Goal: Information Seeking & Learning: Learn about a topic

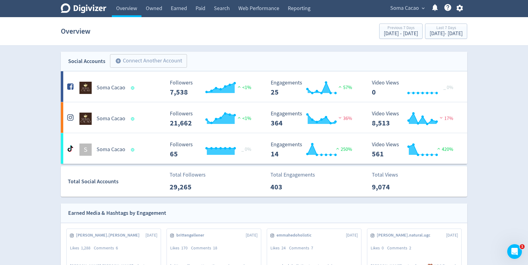
click at [409, 5] on span "Soma Cacao" at bounding box center [404, 8] width 29 height 10
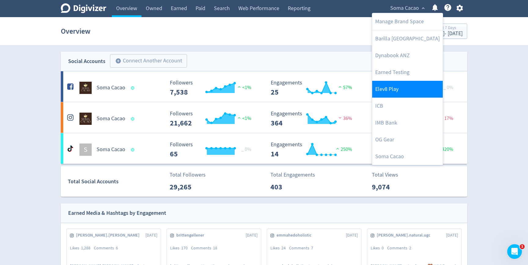
click at [388, 91] on link "Elev8 Play" at bounding box center [407, 89] width 71 height 17
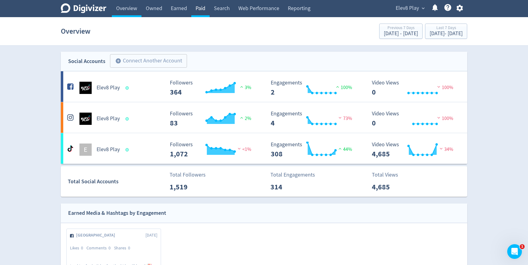
click at [197, 9] on link "Paid" at bounding box center [200, 8] width 18 height 17
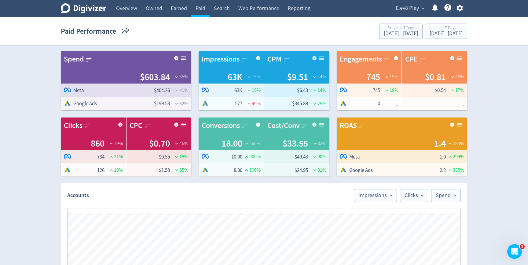
drag, startPoint x: 450, startPoint y: 169, endPoint x: 422, endPoint y: 156, distance: 31.6
click at [422, 156] on tbody "Logo of Meta Platforms -- Graphic created by [PERSON_NAME] * Meta 1.0 299 % Goo…" at bounding box center [402, 163] width 131 height 27
drag, startPoint x: 446, startPoint y: 170, endPoint x: 435, endPoint y: 170, distance: 11.3
click at [435, 170] on tr "Google Ads 2.2 385 %" at bounding box center [402, 169] width 131 height 13
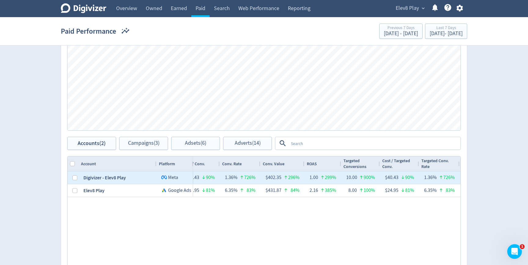
drag, startPoint x: 318, startPoint y: 178, endPoint x: 308, endPoint y: 178, distance: 9.8
click at [308, 178] on div "1.00 299%" at bounding box center [323, 177] width 37 height 13
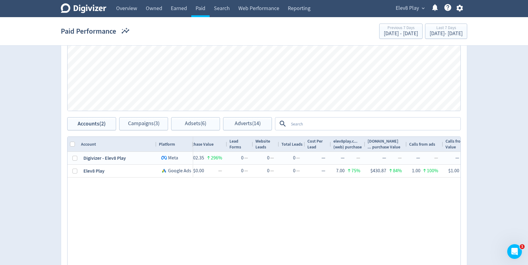
click at [276, 182] on div "$404.26 1% 62,888 16% $6.43 14% 1.29 6% 745 19% $0.54 17% 1.18% 2% 0 — — 0.00% …" at bounding box center [327, 214] width 268 height 124
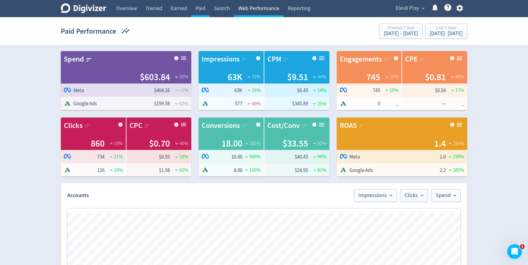
click at [262, 12] on link "Web Performance" at bounding box center [259, 8] width 50 height 17
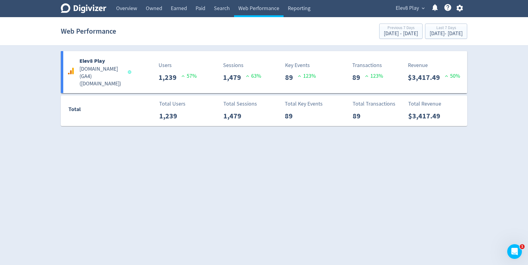
click at [92, 9] on icon "Digivizer Logo" at bounding box center [84, 8] width 46 height 10
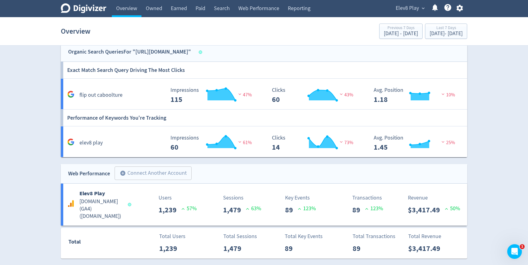
scroll to position [475, 0]
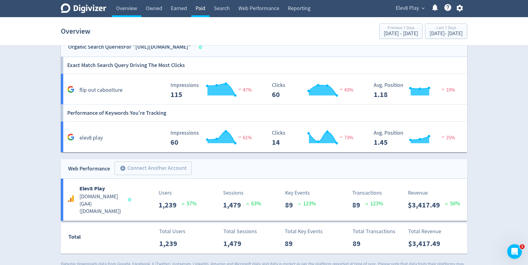
click at [198, 13] on link "Paid" at bounding box center [200, 8] width 18 height 17
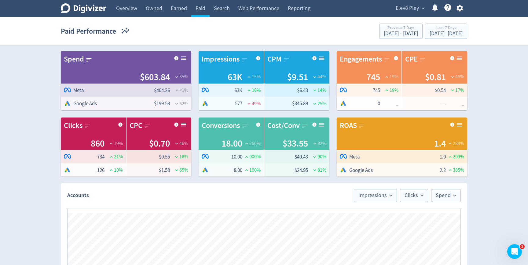
click at [376, 170] on span "Google Ads" at bounding box center [384, 169] width 88 height 7
drag, startPoint x: 438, startPoint y: 157, endPoint x: 449, endPoint y: 157, distance: 11.3
click at [449, 157] on tr "Logo of Meta Platforms -- Graphic created by [PERSON_NAME] * Meta 1.0 299 %" at bounding box center [402, 156] width 131 height 13
drag, startPoint x: 432, startPoint y: 147, endPoint x: 448, endPoint y: 146, distance: 15.3
click at [448, 146] on div "1.4 284 %" at bounding box center [402, 143] width 124 height 13
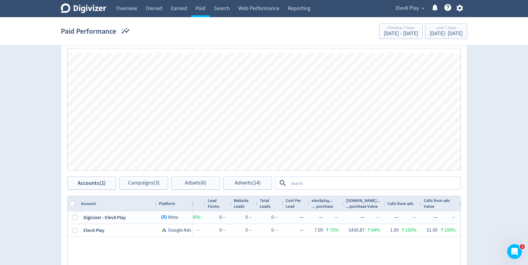
scroll to position [163, 0]
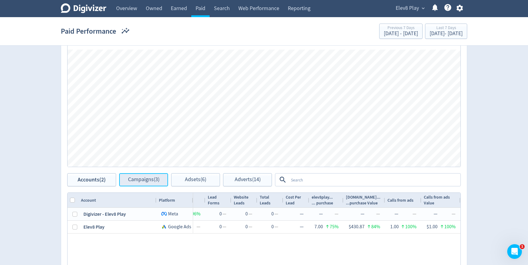
click at [135, 182] on span "Campaigns (3)" at bounding box center [143, 180] width 31 height 6
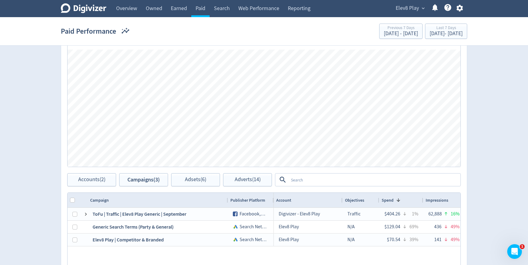
drag, startPoint x: 155, startPoint y: 200, endPoint x: 223, endPoint y: 202, distance: 67.9
click at [227, 202] on div at bounding box center [228, 200] width 2 height 15
click at [191, 183] on button "Adsets (6)" at bounding box center [195, 179] width 49 height 13
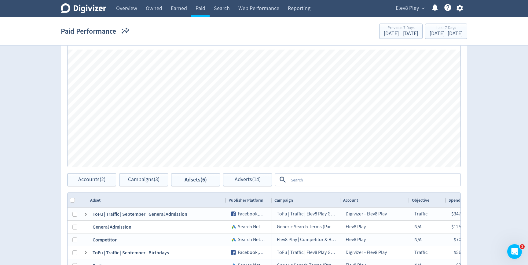
drag, startPoint x: 156, startPoint y: 199, endPoint x: 226, endPoint y: 199, distance: 69.7
click at [226, 199] on div at bounding box center [226, 200] width 2 height 15
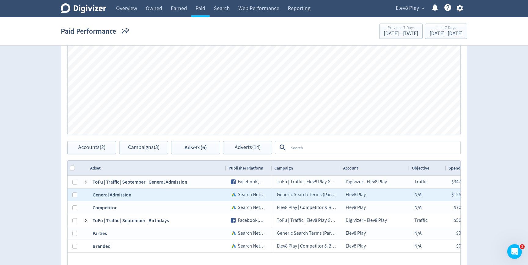
scroll to position [197, 0]
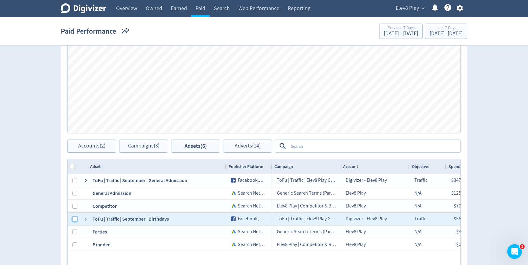
click at [75, 217] on input "Press Space to toggle row selection (unchecked)" at bounding box center [74, 218] width 5 height 5
checkbox input "true"
checkbox input "false"
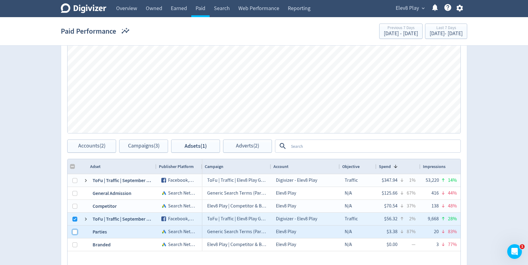
click at [74, 231] on input "Press Space to toggle row selection (unchecked)" at bounding box center [74, 231] width 5 height 5
checkbox input "true"
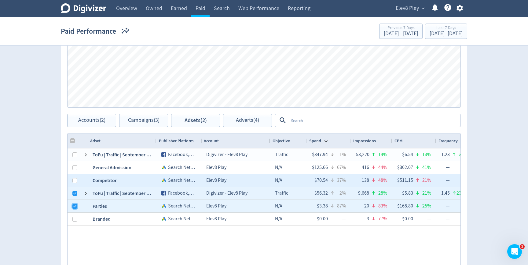
scroll to position [0, 77]
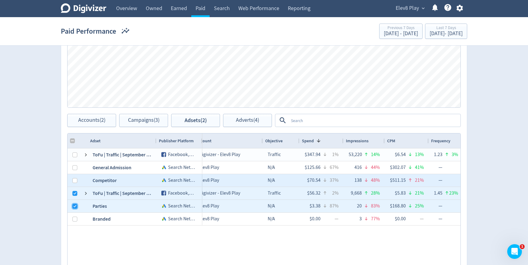
checkbox input "false"
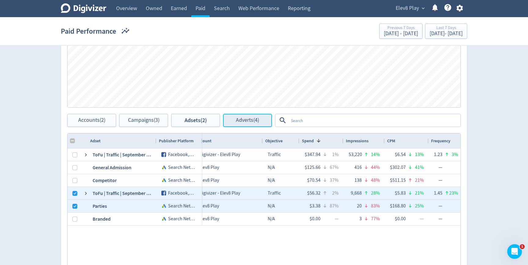
click at [238, 117] on span "Adverts (4)" at bounding box center [247, 120] width 23 height 6
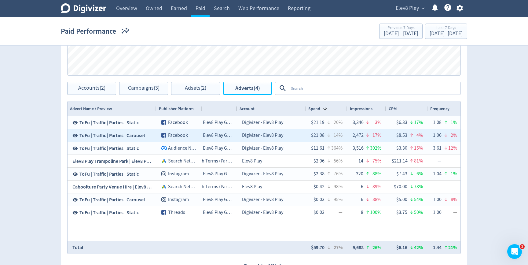
scroll to position [0, 126]
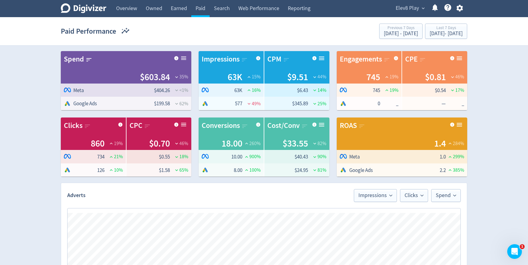
click at [264, 6] on link "Web Performance" at bounding box center [259, 8] width 50 height 17
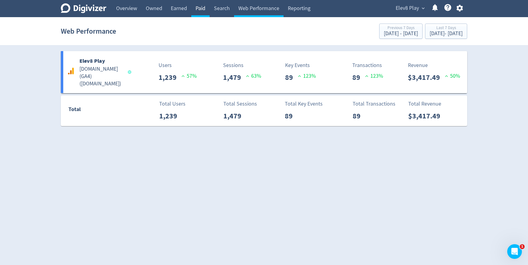
click at [205, 9] on link "Paid" at bounding box center [200, 8] width 18 height 17
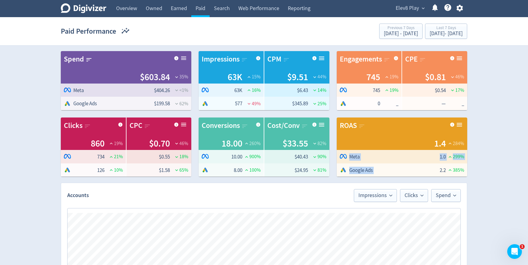
drag, startPoint x: 470, startPoint y: 170, endPoint x: 431, endPoint y: 170, distance: 38.2
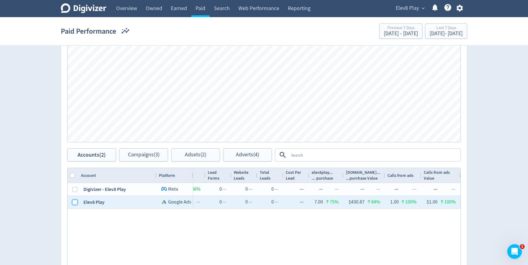
drag, startPoint x: 74, startPoint y: 203, endPoint x: 78, endPoint y: 203, distance: 3.7
click at [74, 203] on input "Press Space to toggle row selection (unchecked)" at bounding box center [74, 202] width 5 height 5
checkbox input "true"
checkbox input "false"
click at [144, 158] on span "Campaigns (2)" at bounding box center [143, 155] width 31 height 6
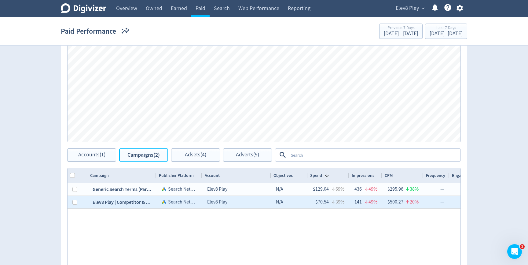
scroll to position [0, 19]
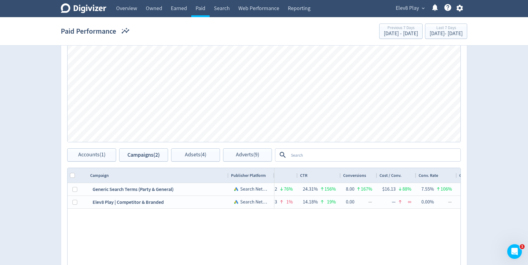
drag, startPoint x: 155, startPoint y: 174, endPoint x: 227, endPoint y: 176, distance: 71.3
click at [227, 176] on div at bounding box center [228, 175] width 2 height 15
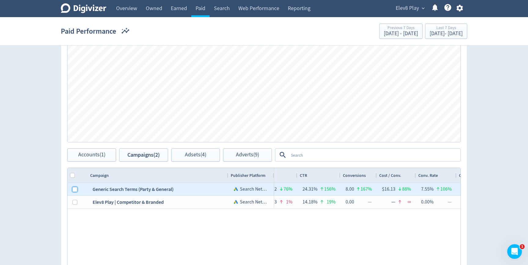
click at [74, 188] on input "Press Space to toggle row selection (unchecked)" at bounding box center [74, 189] width 5 height 5
checkbox input "true"
checkbox input "false"
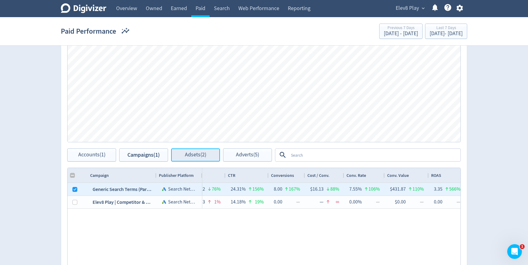
click at [196, 152] on span "Adsets (2)" at bounding box center [195, 155] width 21 height 6
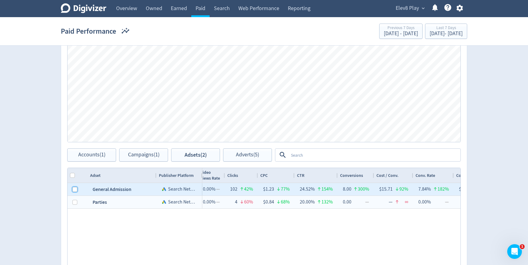
click at [74, 190] on input "Press Space to toggle row selection (unchecked)" at bounding box center [74, 189] width 5 height 5
checkbox input "true"
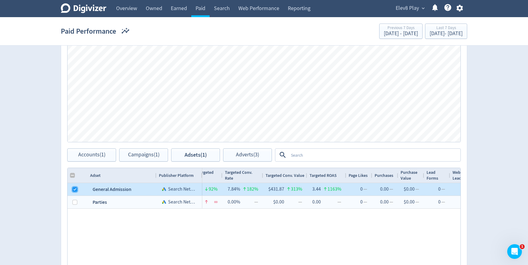
checkbox input "false"
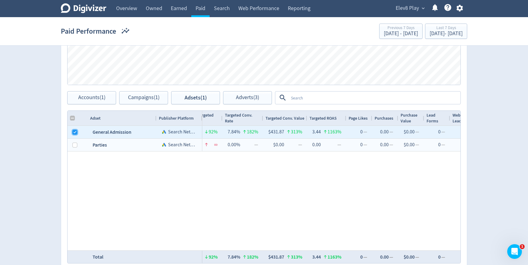
scroll to position [296, 0]
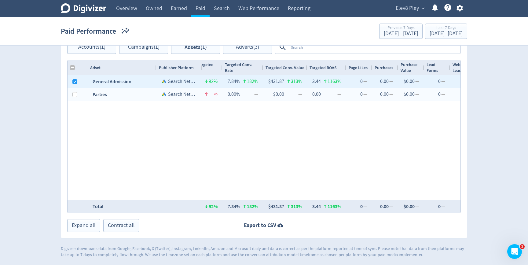
click at [187, 154] on div "General Admission Search Network Parties Search Network Generic Search Terms (P…" at bounding box center [264, 137] width 393 height 124
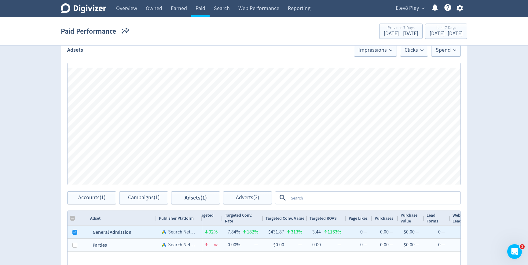
scroll to position [0, 0]
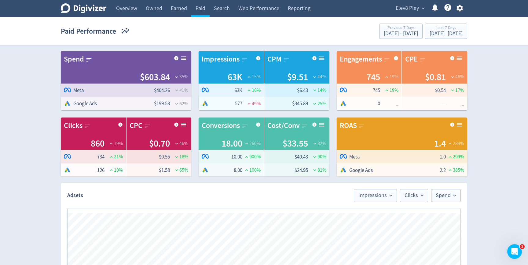
click at [416, 2] on div "Elev8 Play expand_more Help Center - Searchable support on using Digivizer" at bounding box center [428, 8] width 78 height 17
click at [414, 9] on span "Elev8 Play" at bounding box center [407, 8] width 23 height 10
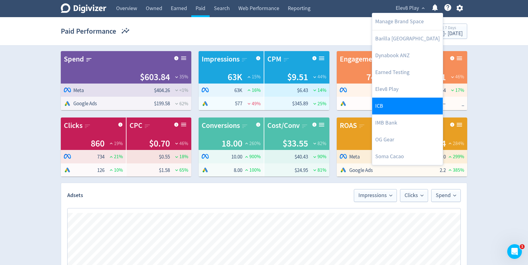
click at [394, 103] on link "ICB" at bounding box center [407, 106] width 71 height 17
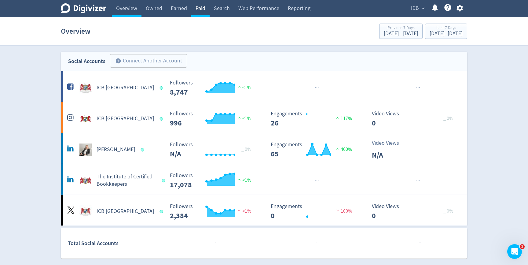
click at [203, 7] on link "Paid" at bounding box center [200, 8] width 18 height 17
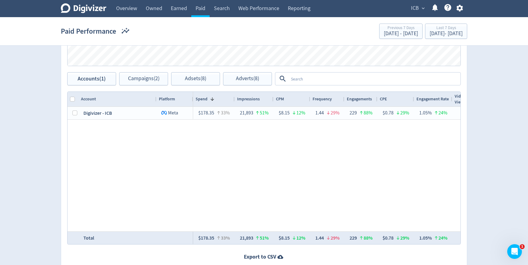
scroll to position [243, 0]
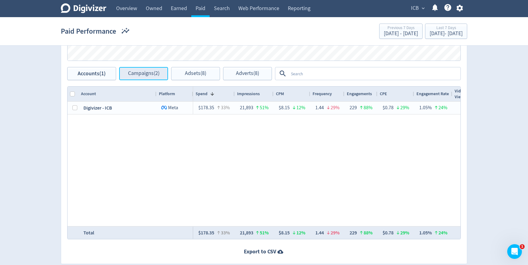
click at [134, 73] on span "Campaigns (2)" at bounding box center [143, 74] width 31 height 6
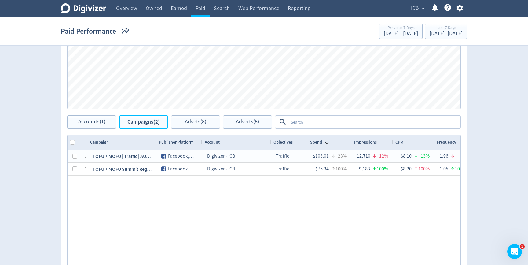
scroll to position [195, 0]
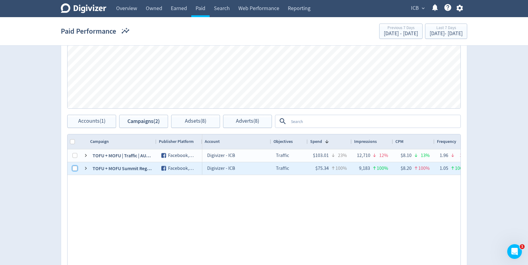
click at [77, 168] on input "Press Space to toggle row selection (unchecked)" at bounding box center [74, 168] width 5 height 5
checkbox input "true"
checkbox input "false"
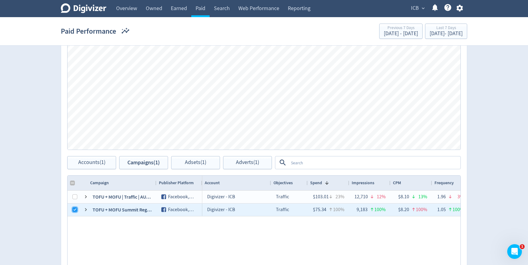
scroll to position [154, 0]
